Goal: Information Seeking & Learning: Learn about a topic

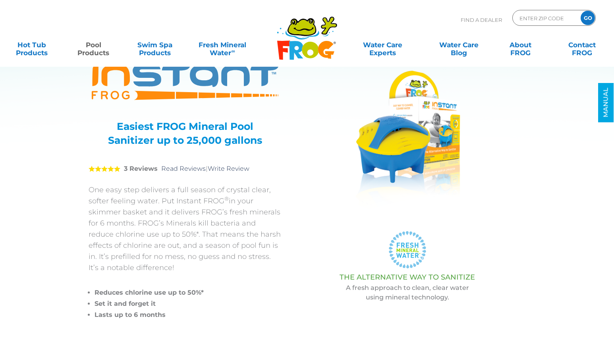
scroll to position [25, 0]
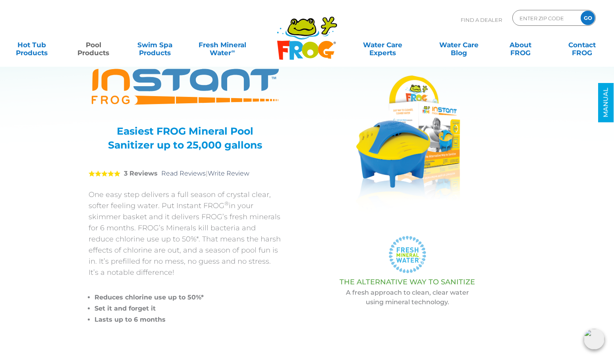
drag, startPoint x: 380, startPoint y: 160, endPoint x: 399, endPoint y: 2, distance: 158.5
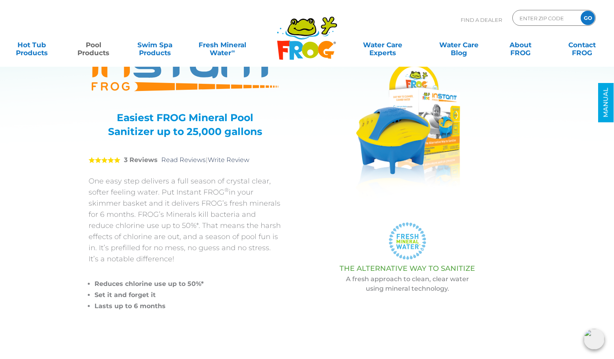
scroll to position [42, 0]
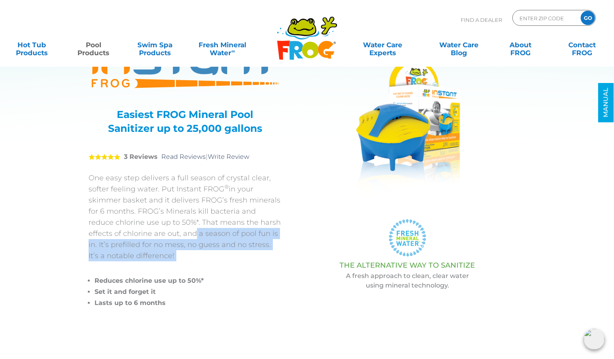
drag, startPoint x: 166, startPoint y: 234, endPoint x: 174, endPoint y: 263, distance: 29.4
click at [174, 263] on div "One easy step delivers a full season of crystal clear, softer feeling water. Pu…" at bounding box center [185, 240] width 193 height 136
click at [173, 263] on div "One easy step delivers a full season of crystal clear, softer feeling water. Pu…" at bounding box center [185, 240] width 193 height 136
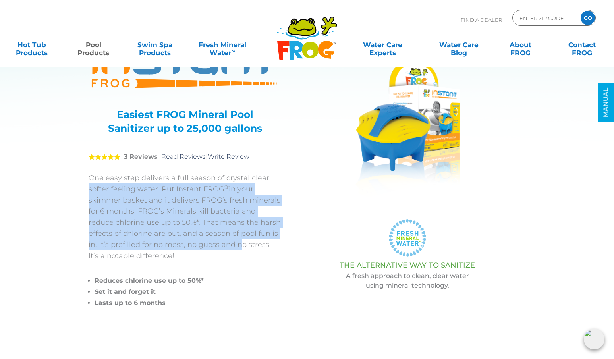
drag, startPoint x: 86, startPoint y: 184, endPoint x: 214, endPoint y: 242, distance: 140.5
click at [214, 242] on div "INSTANT FROG® Easiest FROG Mineral Pool Sanitizer up to 25,000 gallons 5 3 Revi…" at bounding box center [301, 180] width 465 height 344
click at [214, 242] on p "One easy step delivers a full season of crystal clear, softer feeling water. Pu…" at bounding box center [185, 216] width 193 height 89
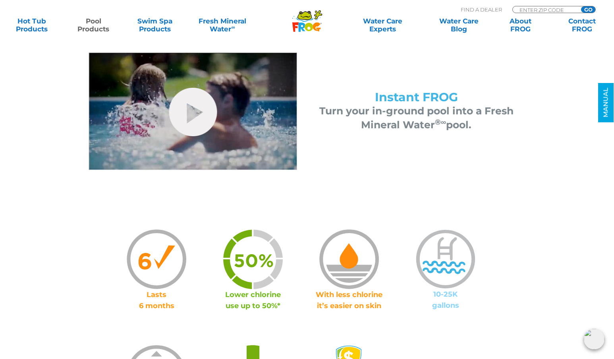
scroll to position [361, 0]
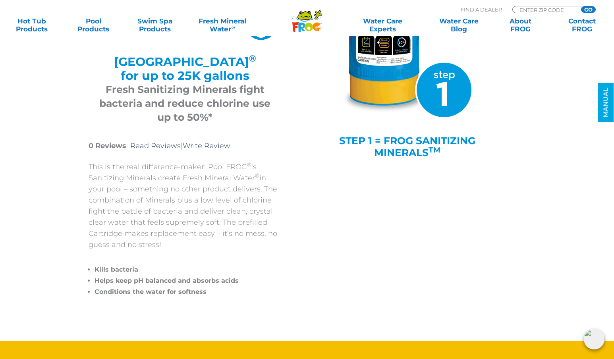
scroll to position [128, 0]
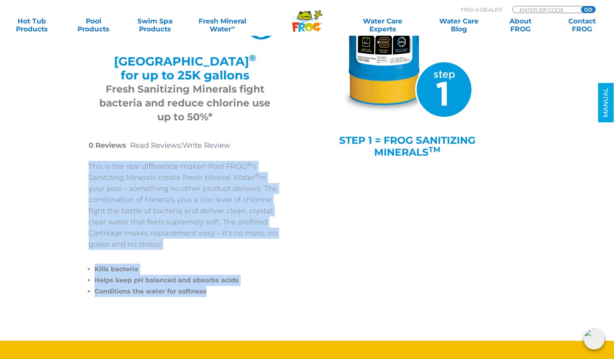
drag, startPoint x: 87, startPoint y: 167, endPoint x: 284, endPoint y: 315, distance: 245.7
click at [284, 315] on div "POOL FROG® Mineral Reservoir Mineral Reservoir ® for up to 25K gallons Fresh Sa…" at bounding box center [301, 131] width 465 height 419
copy div "This is the real difference-maker! Pool FROG ® ‘s Sanitizing Minerals create Fr…"
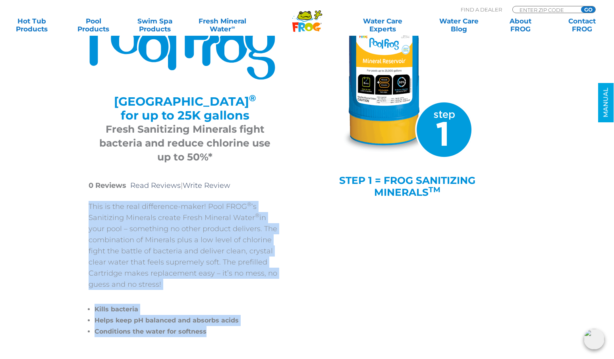
scroll to position [84, 0]
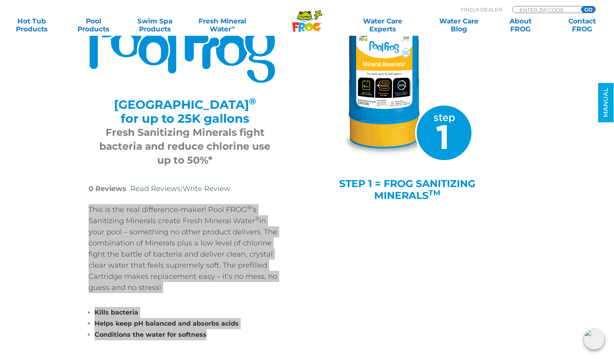
drag, startPoint x: 409, startPoint y: 181, endPoint x: 448, endPoint y: 0, distance: 184.8
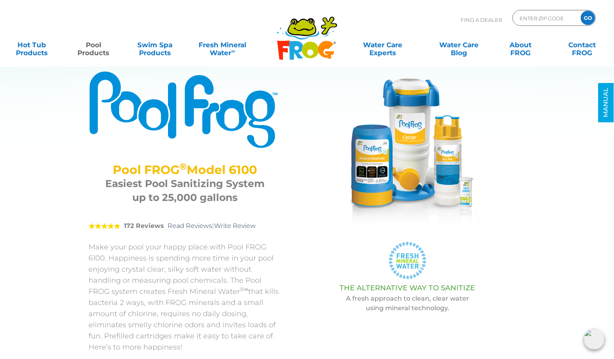
scroll to position [20, 0]
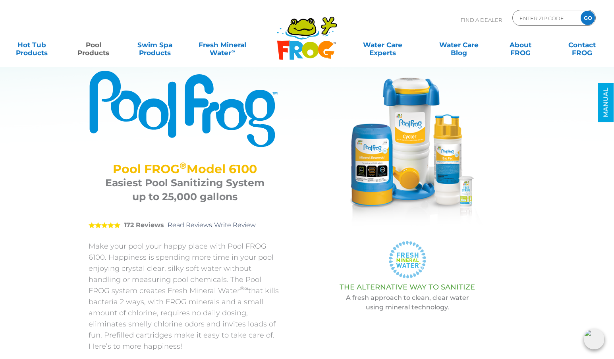
click at [400, 172] on img at bounding box center [407, 149] width 159 height 159
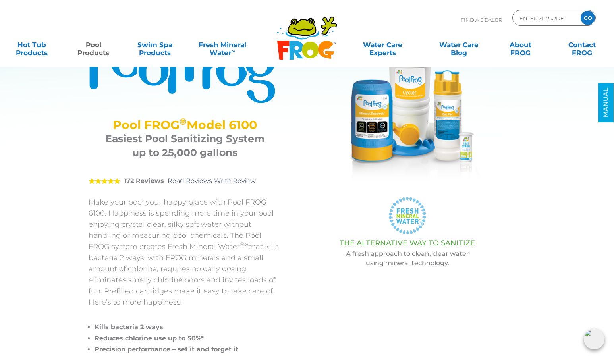
scroll to position [66, 0]
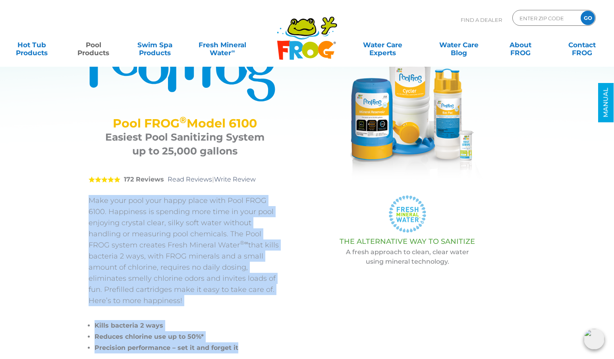
drag, startPoint x: 89, startPoint y: 203, endPoint x: 241, endPoint y: 351, distance: 212.1
click at [241, 351] on div "Make your pool your happy place with Pool FROG 6100. Happiness is spending more…" at bounding box center [185, 274] width 193 height 159
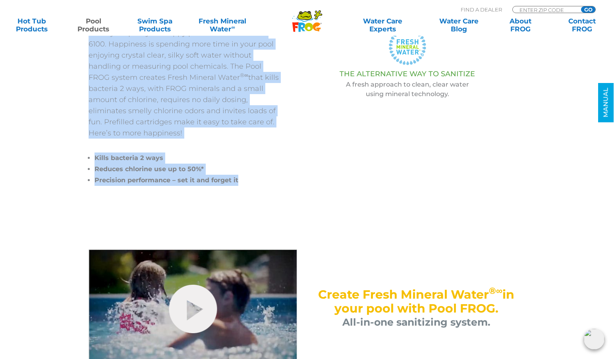
scroll to position [235, 0]
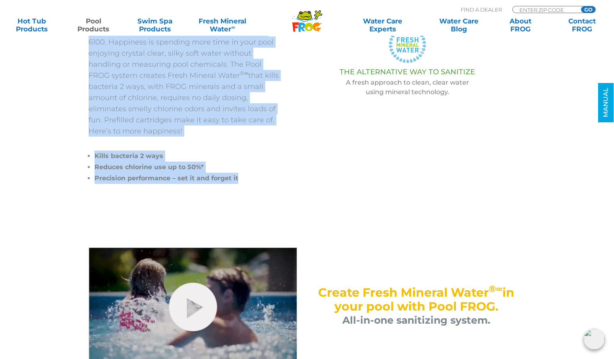
copy div "Make your pool your happy place with Pool FROG 6100. Happiness is spending more…"
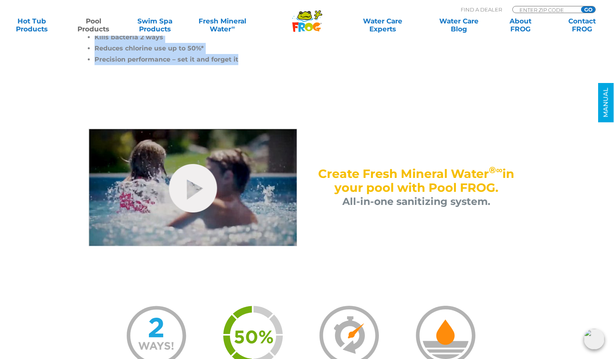
scroll to position [415, 0]
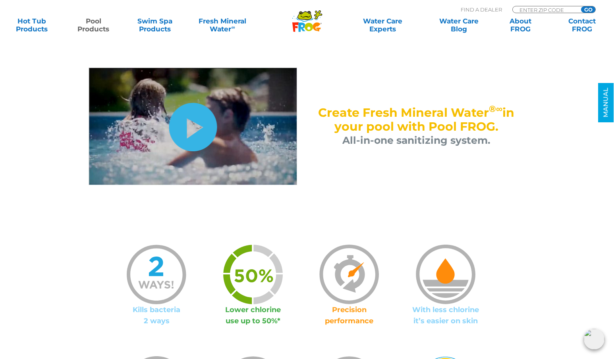
click at [198, 124] on link "hide-me" at bounding box center [193, 127] width 48 height 48
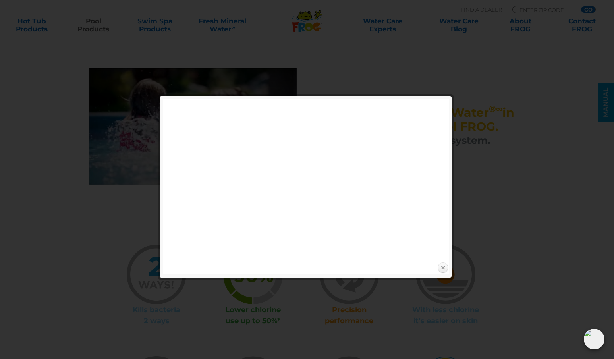
click at [441, 266] on link "Close" at bounding box center [443, 268] width 12 height 12
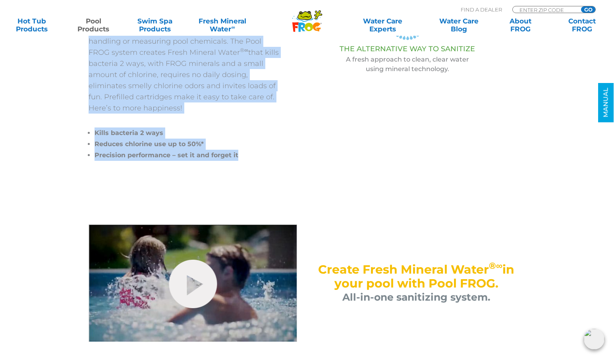
scroll to position [349, 0]
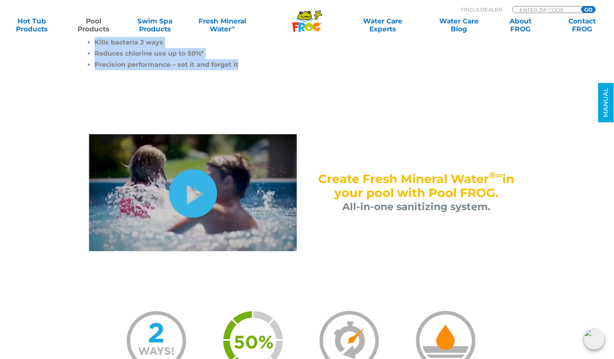
click at [205, 198] on link "hide-me" at bounding box center [193, 193] width 48 height 48
